Goal: Entertainment & Leisure: Consume media (video, audio)

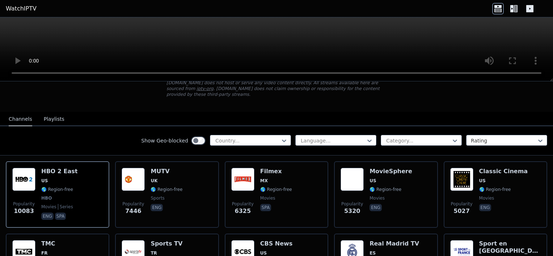
scroll to position [72, 0]
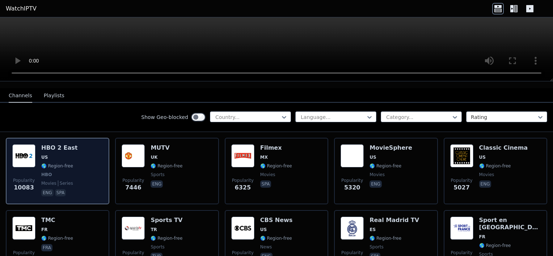
click at [36, 148] on div "Popularity 10083 HBO 2 East US 🌎 Region-free HBO movies series eng spa" at bounding box center [57, 171] width 91 height 54
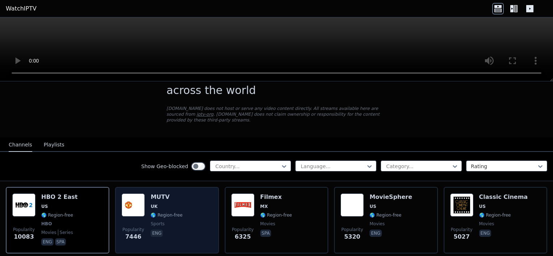
scroll to position [0, 0]
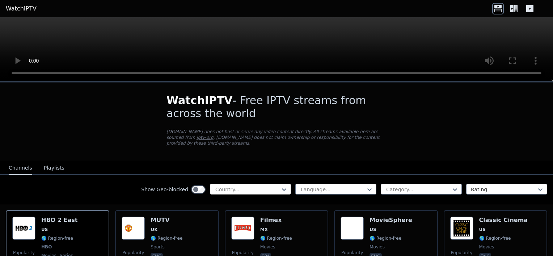
click at [283, 185] on div "Country..." at bounding box center [250, 189] width 81 height 11
click at [228, 186] on div at bounding box center [248, 189] width 66 height 7
type input "*"
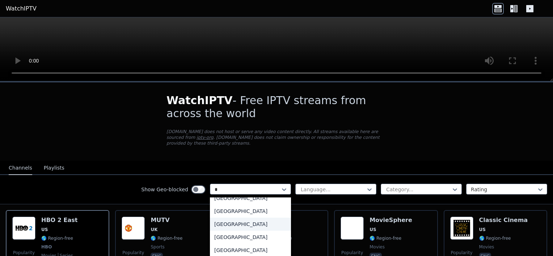
scroll to position [109, 0]
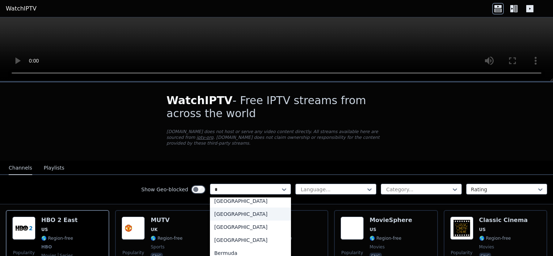
click at [223, 211] on div "[GEOGRAPHIC_DATA]" at bounding box center [250, 214] width 81 height 13
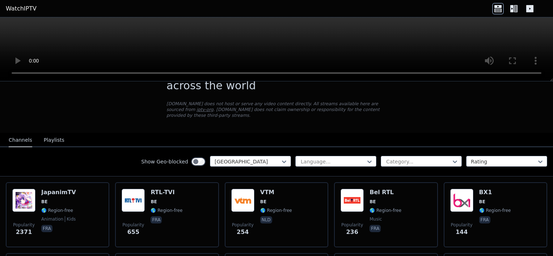
scroll to position [72, 0]
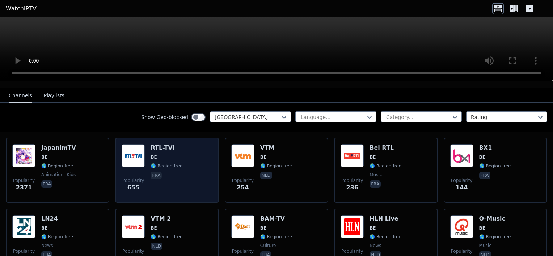
click at [141, 154] on img at bounding box center [133, 155] width 23 height 23
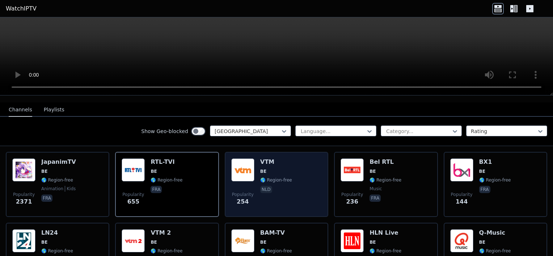
click at [271, 169] on div "VTM BE 🌎 Region-free nld" at bounding box center [276, 185] width 32 height 52
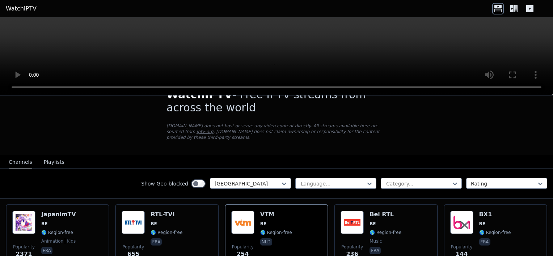
scroll to position [109, 0]
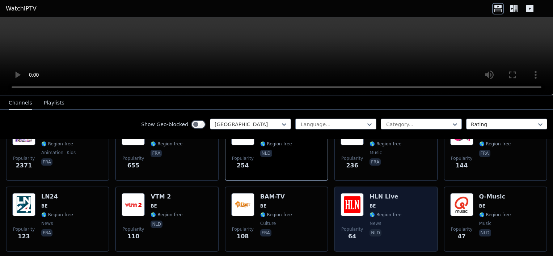
click at [364, 199] on div "Popularity 64 HLN Live BE 🌎 Region-free news nld" at bounding box center [386, 219] width 91 height 52
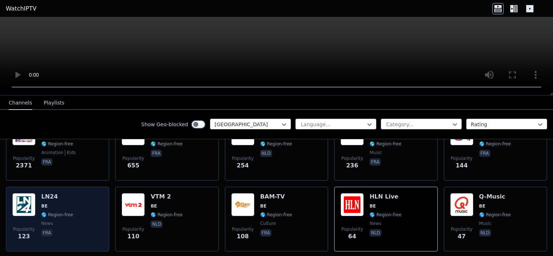
click at [23, 208] on img at bounding box center [23, 204] width 23 height 23
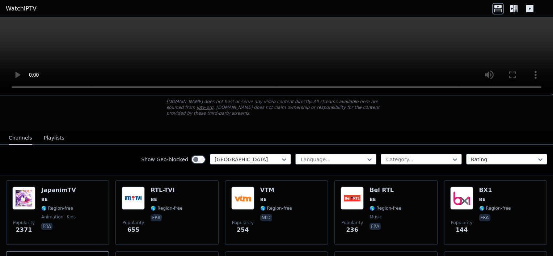
scroll to position [36, 0]
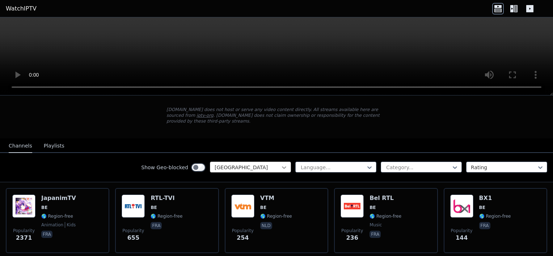
click at [282, 164] on icon at bounding box center [284, 167] width 7 height 7
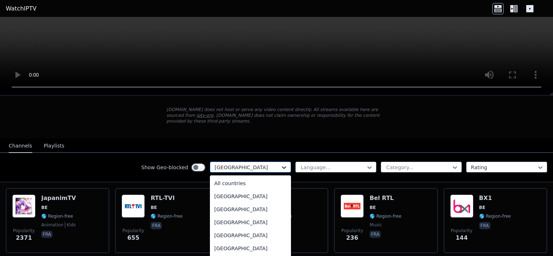
scroll to position [132, 0]
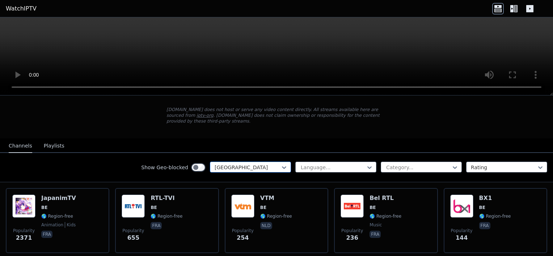
click at [240, 164] on div at bounding box center [248, 167] width 66 height 7
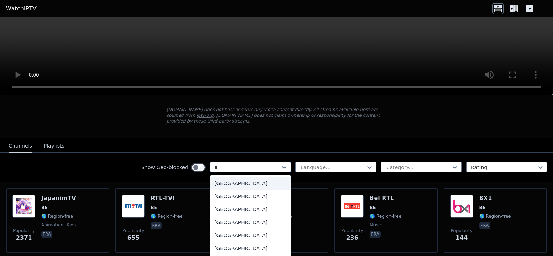
type input "**"
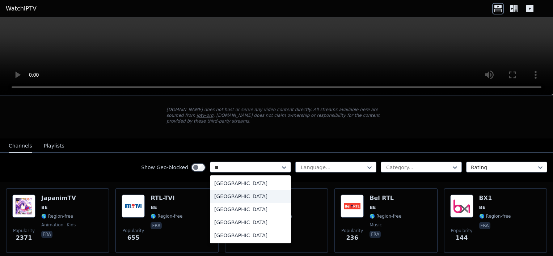
click at [232, 195] on div "[GEOGRAPHIC_DATA]" at bounding box center [250, 196] width 81 height 13
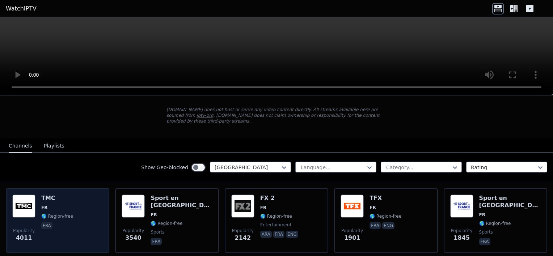
click at [51, 195] on h6 "TMC" at bounding box center [57, 198] width 32 height 7
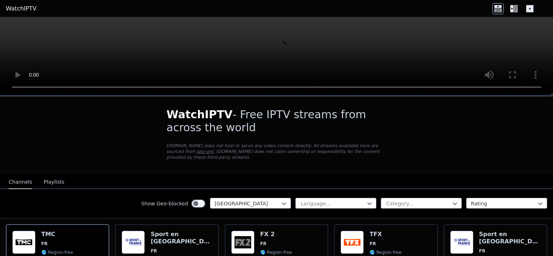
scroll to position [36, 0]
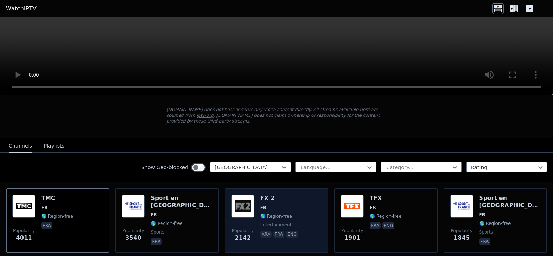
click at [264, 195] on h6 "FX 2" at bounding box center [279, 198] width 39 height 7
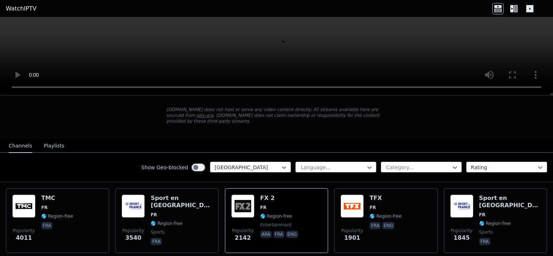
scroll to position [0, 0]
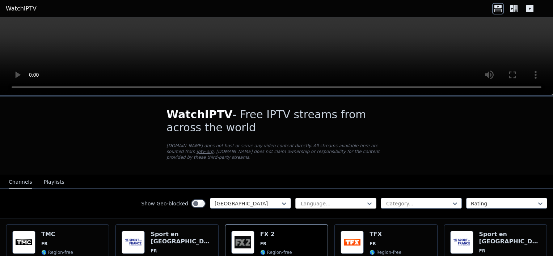
click at [353, 200] on div at bounding box center [333, 203] width 66 height 7
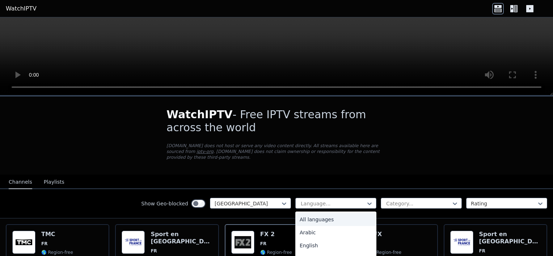
click at [357, 167] on div "WatchIPTV - Free IPTV streams from across the world [DOMAIN_NAME] does not host…" at bounding box center [276, 136] width 243 height 78
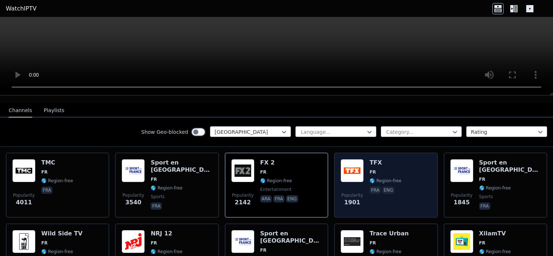
scroll to position [72, 0]
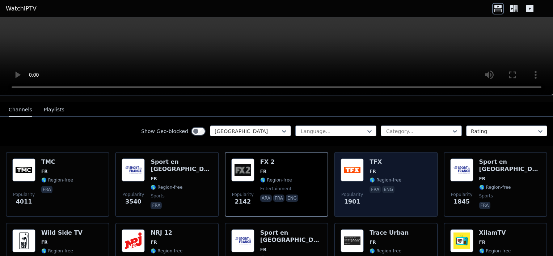
click at [370, 162] on div "TFX FR 🌎 Region-free fra eng" at bounding box center [386, 185] width 32 height 52
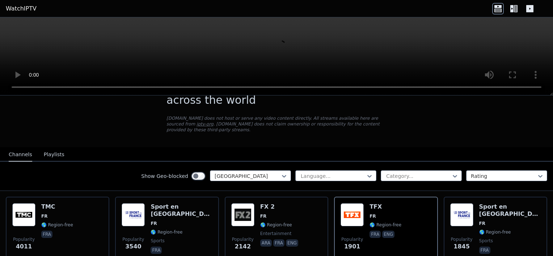
scroll to position [0, 0]
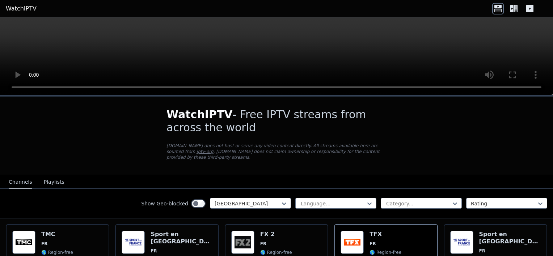
click at [514, 8] on icon at bounding box center [514, 9] width 12 height 12
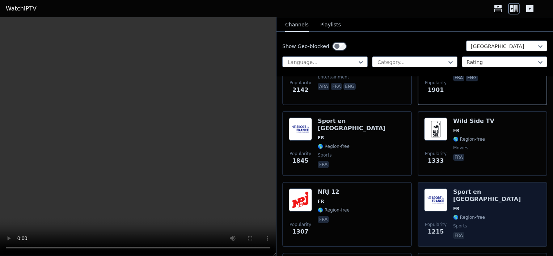
scroll to position [217, 0]
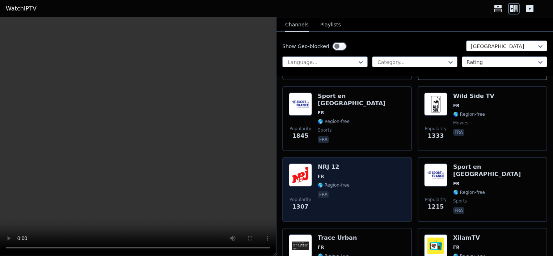
click at [366, 176] on div "Popularity 1307 NRJ 12 FR 🌎 Region-free fra" at bounding box center [347, 190] width 117 height 52
click at [297, 169] on img at bounding box center [300, 175] width 23 height 23
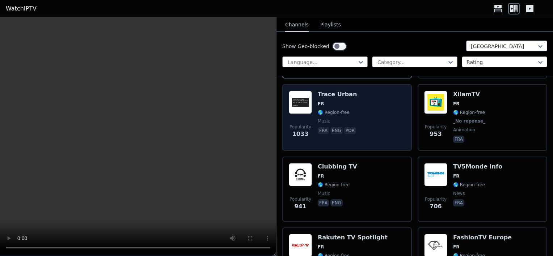
scroll to position [362, 0]
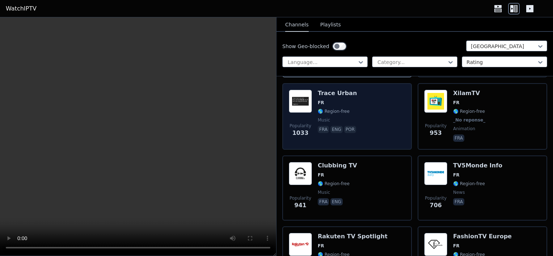
click at [375, 115] on div "Popularity 1033 Trace Urban FR 🌎 Region-free music fra eng por" at bounding box center [347, 117] width 117 height 54
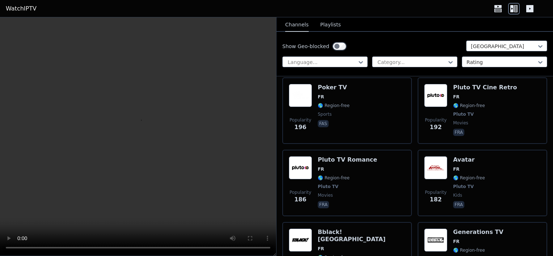
scroll to position [1376, 0]
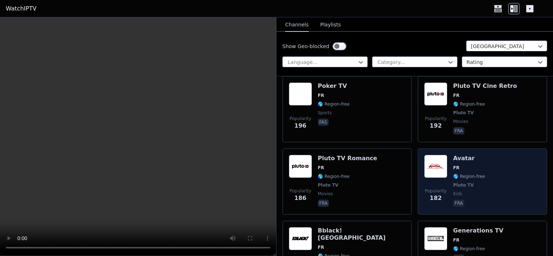
click at [503, 162] on div "Popularity 182 Avatar FR 🌎 Region-free Pluto TV kids fra" at bounding box center [482, 182] width 117 height 54
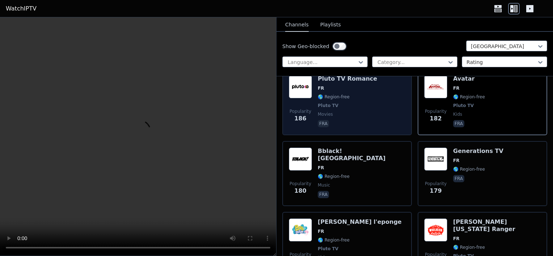
scroll to position [1456, 0]
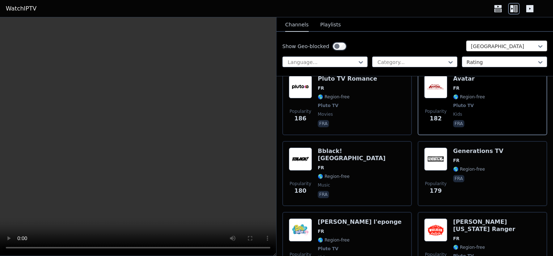
click at [492, 43] on div at bounding box center [504, 46] width 66 height 7
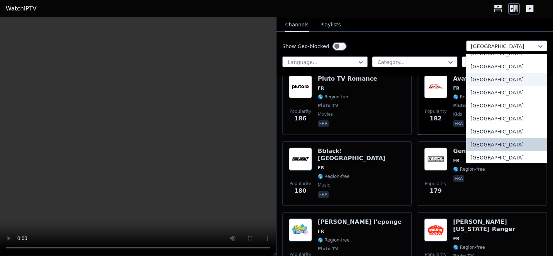
scroll to position [282, 0]
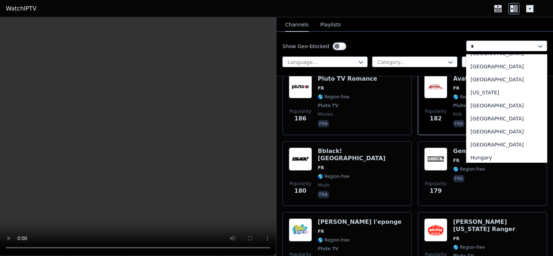
type input "**"
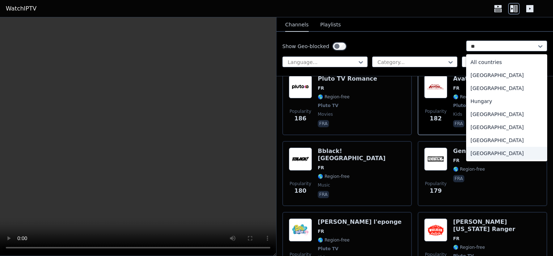
click at [491, 159] on div "[GEOGRAPHIC_DATA]" at bounding box center [506, 153] width 81 height 13
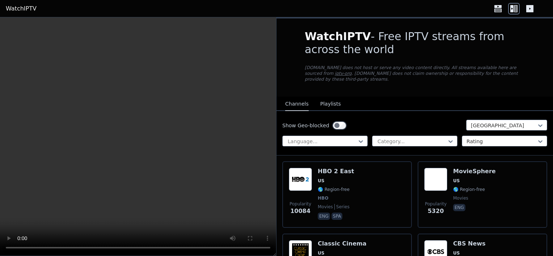
click at [327, 97] on button "Playlists" at bounding box center [330, 104] width 21 height 14
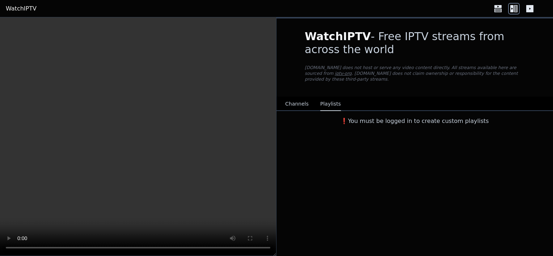
click at [292, 97] on button "Channels" at bounding box center [297, 104] width 24 height 14
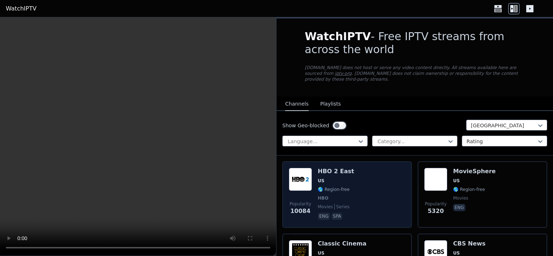
click at [357, 178] on div "Popularity 10084 HBO 2 East US 🌎 Region-free HBO movies series eng spa" at bounding box center [347, 195] width 117 height 54
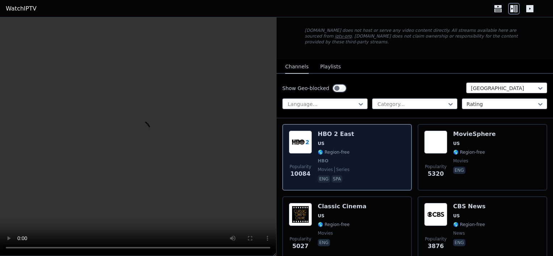
scroll to position [38, 0]
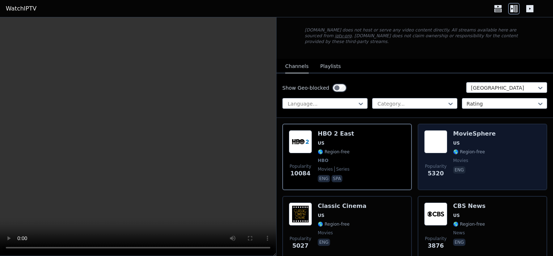
click at [497, 144] on div "Popularity 5320 MovieSphere US 🌎 Region-free movies eng" at bounding box center [482, 157] width 117 height 54
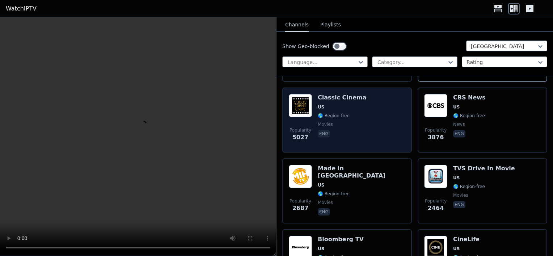
scroll to position [151, 0]
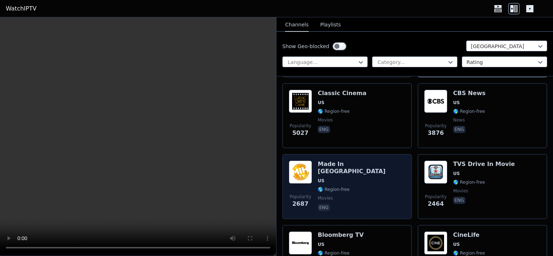
click at [382, 182] on div "Popularity 2687 Made In [GEOGRAPHIC_DATA] [GEOGRAPHIC_DATA] 🌎 Region-free movie…" at bounding box center [347, 187] width 117 height 52
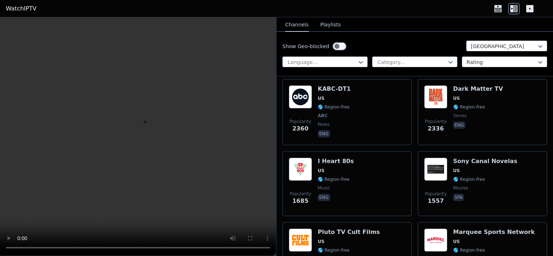
scroll to position [368, 0]
click at [382, 182] on div "Popularity 1685 I Heart 80s US 🌎 Region-free music eng" at bounding box center [347, 184] width 117 height 52
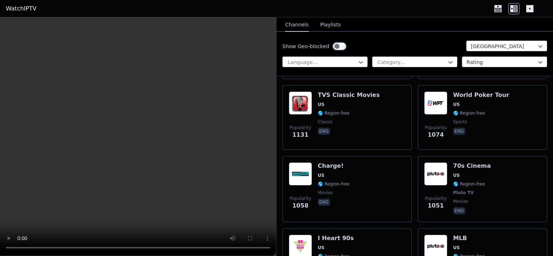
scroll to position [903, 0]
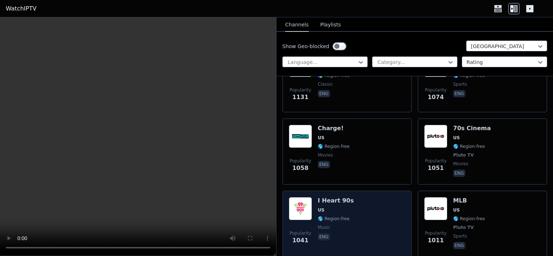
click at [385, 213] on div "Popularity 1041 I Heart 90s US 🌎 Region-free music eng" at bounding box center [347, 224] width 117 height 54
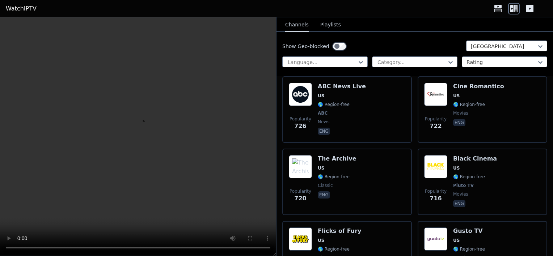
scroll to position [1751, 0]
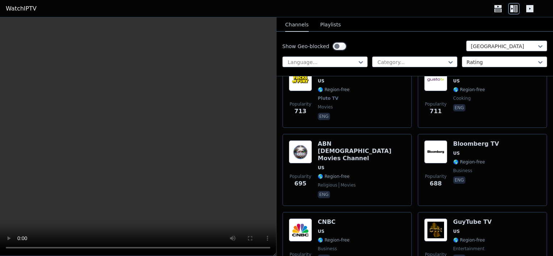
click at [385, 219] on div "Popularity 682 CNBC US 🌎 Region-free business eng" at bounding box center [347, 245] width 117 height 52
